Goal: Find specific page/section: Find specific page/section

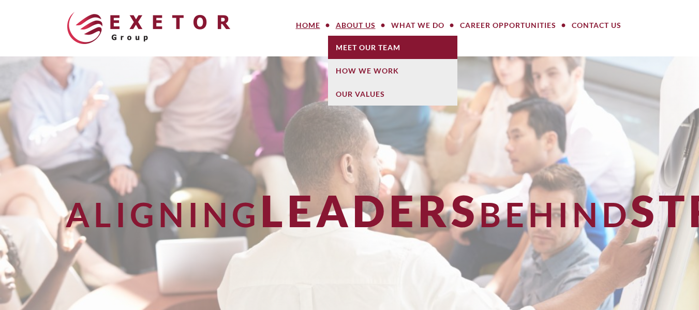
click at [371, 50] on link "Meet Our Team" at bounding box center [392, 47] width 129 height 23
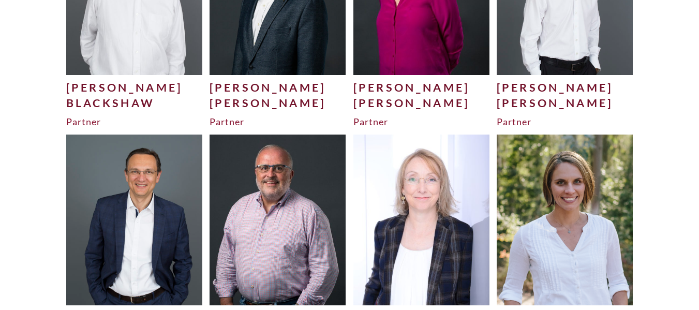
scroll to position [303, 0]
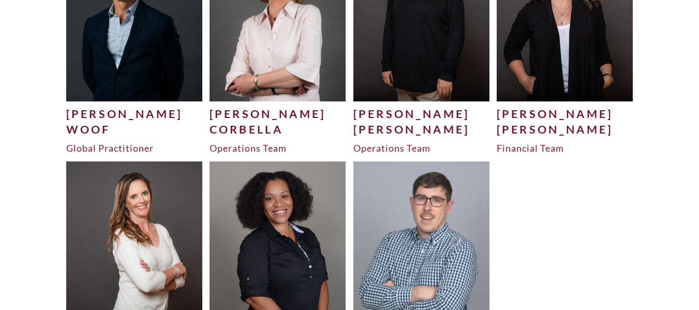
scroll to position [3277, 0]
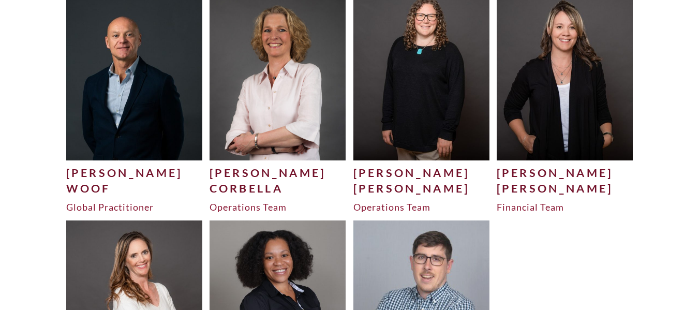
click at [94, 175] on div "Brian" at bounding box center [134, 173] width 137 height 16
